Goal: Information Seeking & Learning: Find specific page/section

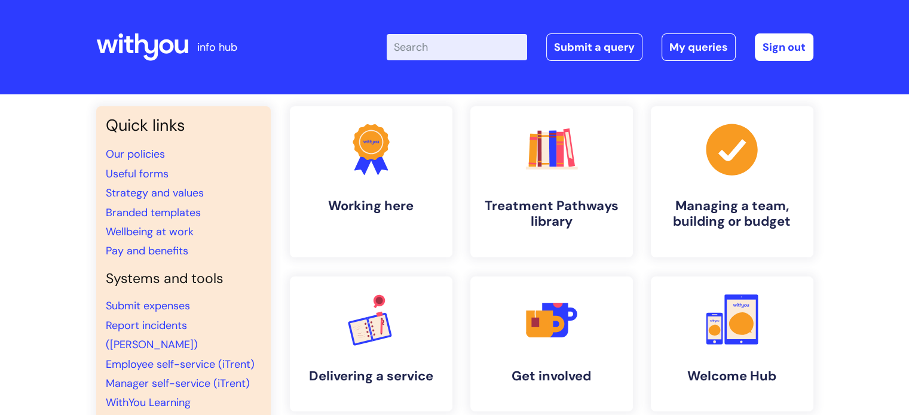
click at [437, 46] on input "Enter your search term here..." at bounding box center [457, 47] width 140 height 26
type input "protector"
click button "Search" at bounding box center [0, 0] width 0 height 0
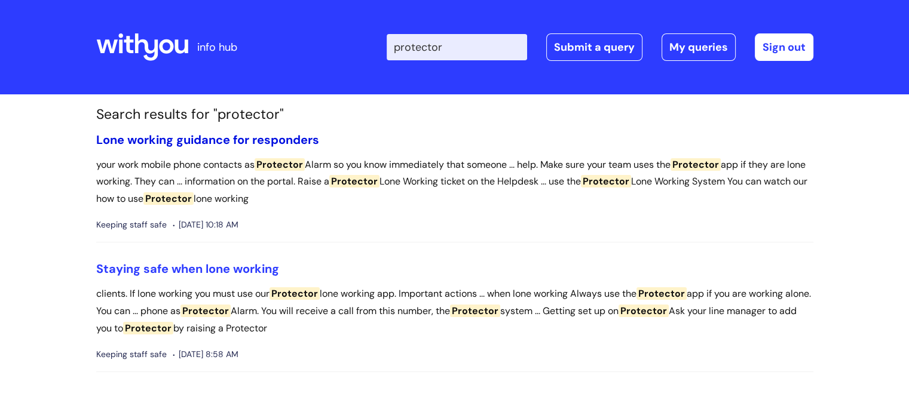
click at [286, 140] on link "Lone working guidance for responders" at bounding box center [207, 140] width 223 height 16
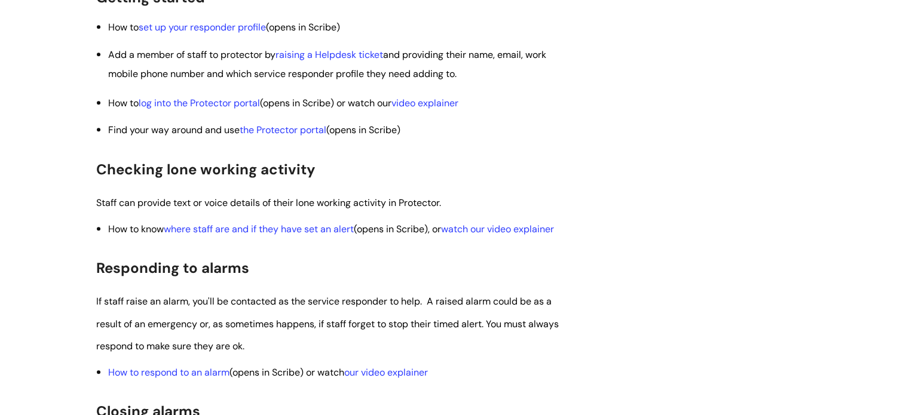
scroll to position [1116, 0]
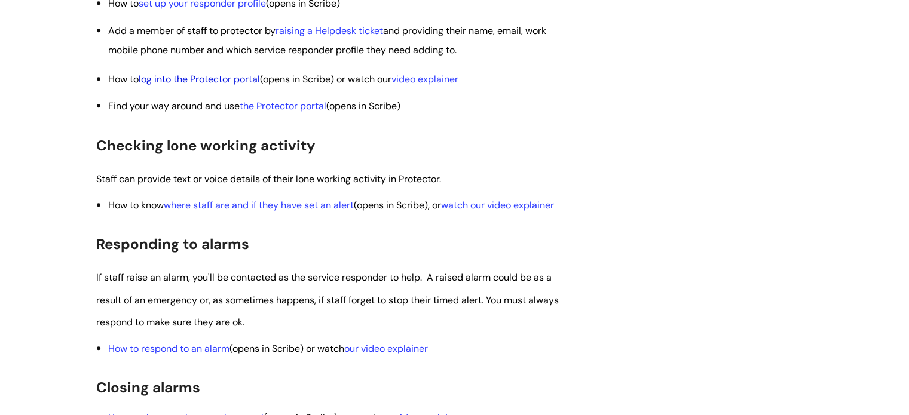
click at [191, 85] on link "log into the Protector portal" at bounding box center [199, 79] width 121 height 13
